Goal: Task Accomplishment & Management: Use online tool/utility

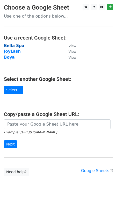
click at [13, 47] on strong "Bella Spa" at bounding box center [14, 45] width 20 height 5
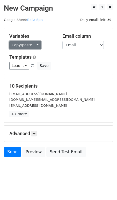
click at [37, 45] on link "Copy/paste..." at bounding box center [24, 45] width 31 height 8
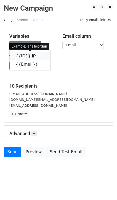
click at [32, 57] on icon at bounding box center [34, 56] width 4 height 4
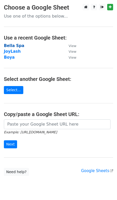
click at [11, 44] on strong "Bella Spa" at bounding box center [14, 45] width 20 height 5
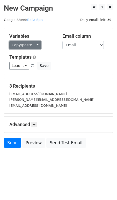
click at [35, 46] on link "Copy/paste..." at bounding box center [24, 45] width 31 height 8
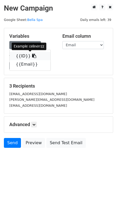
click at [32, 57] on icon at bounding box center [34, 56] width 4 height 4
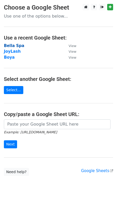
click at [9, 44] on strong "Bella Spa" at bounding box center [14, 45] width 20 height 5
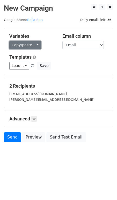
click at [34, 45] on link "Copy/paste..." at bounding box center [24, 45] width 31 height 8
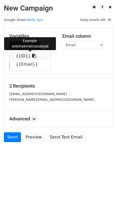
click at [32, 58] on icon at bounding box center [34, 56] width 4 height 4
